Goal: Task Accomplishment & Management: Manage account settings

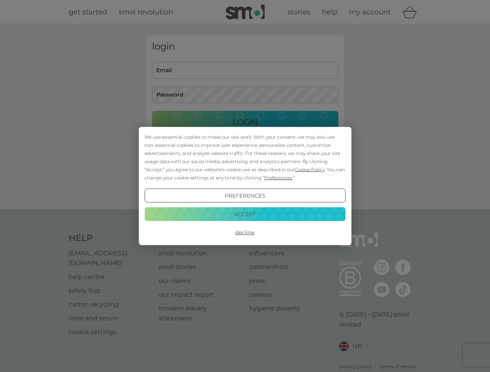
click at [310, 169] on span "Cookie Policy" at bounding box center [310, 170] width 30 height 6
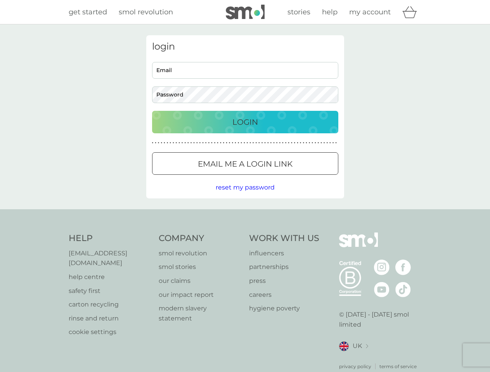
click at [277, 178] on div "login Email Password Login ● ● ● ● ● ● ● ● ● ● ● ● ● ● ● ● ● ● ● ● ● ● ● ● ● ● …" at bounding box center [245, 116] width 198 height 163
click at [245, 196] on div "login Email Password Login ● ● ● ● ● ● ● ● ● ● ● ● ● ● ● ● ● ● ● ● ● ● ● ● ● ● …" at bounding box center [245, 116] width 198 height 163
click at [245, 233] on div "Help [EMAIL_ADDRESS][DOMAIN_NAME] help centre safety first carton recycling rin…" at bounding box center [245, 302] width 353 height 138
click at [245, 214] on div "Help [EMAIL_ADDRESS][DOMAIN_NAME] help centre safety first carton recycling rin…" at bounding box center [245, 301] width 490 height 184
